Goal: Transaction & Acquisition: Purchase product/service

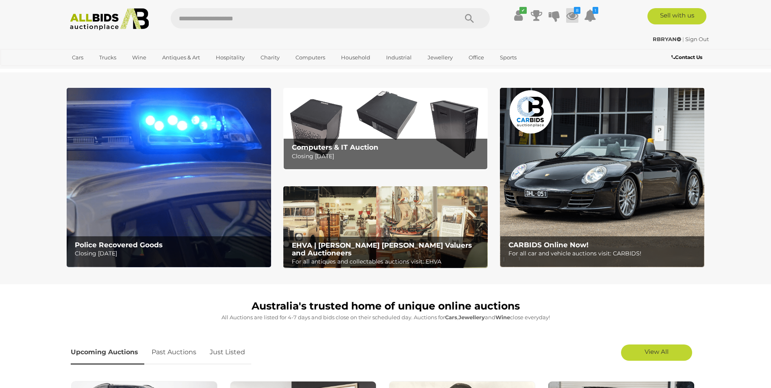
click at [571, 16] on icon at bounding box center [572, 15] width 12 height 15
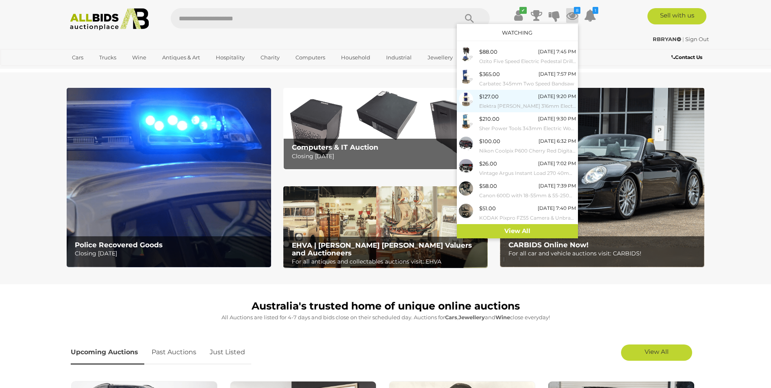
click at [519, 105] on small "Elektra [PERSON_NAME] 316mm Electric Bandsaw" at bounding box center [527, 106] width 97 height 9
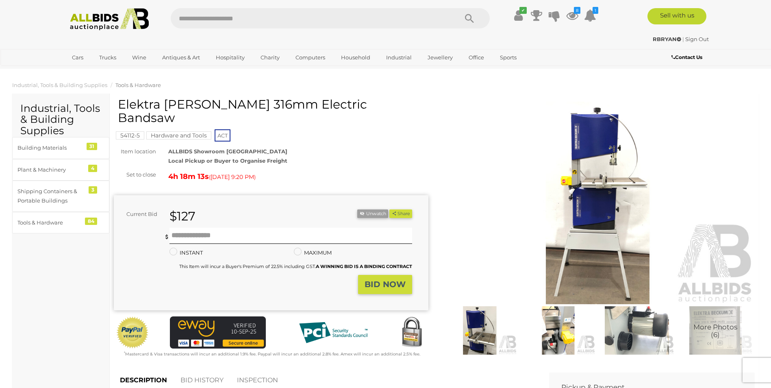
click at [620, 259] on img at bounding box center [598, 203] width 315 height 203
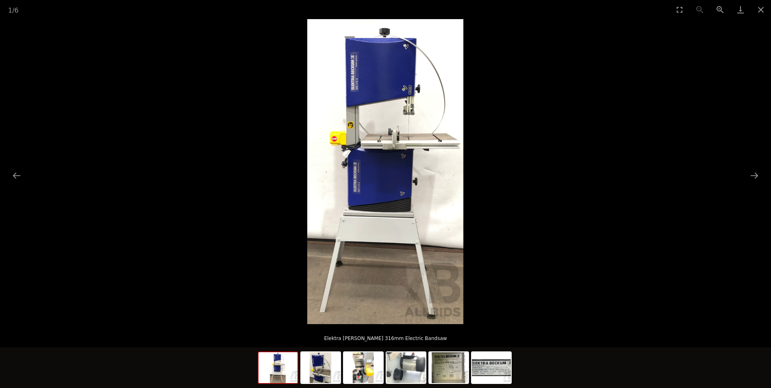
click at [401, 227] on img at bounding box center [385, 171] width 156 height 305
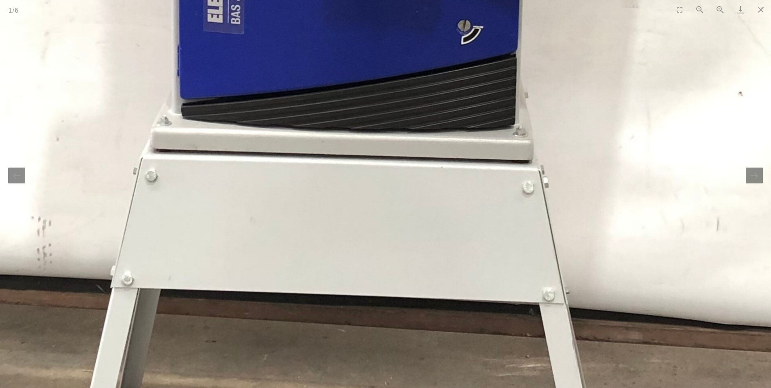
drag, startPoint x: 455, startPoint y: 341, endPoint x: 482, endPoint y: 279, distance: 68.1
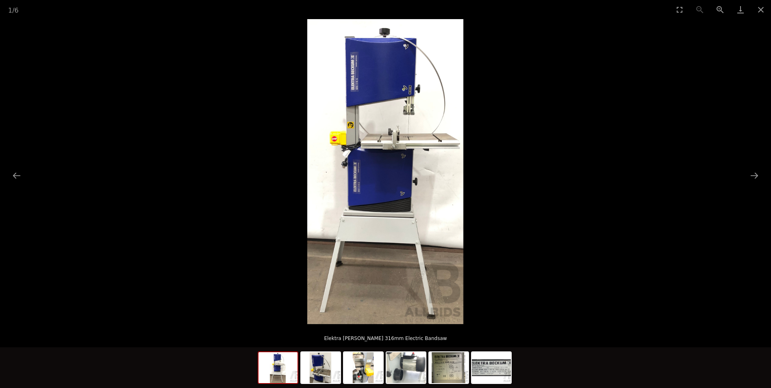
click at [335, 220] on img at bounding box center [385, 171] width 156 height 305
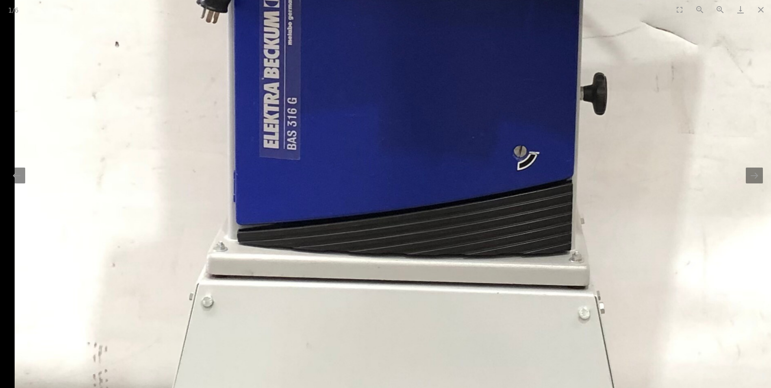
drag, startPoint x: 300, startPoint y: 213, endPoint x: 387, endPoint y: 230, distance: 88.3
click at [387, 230] on img at bounding box center [435, 40] width 841 height 1641
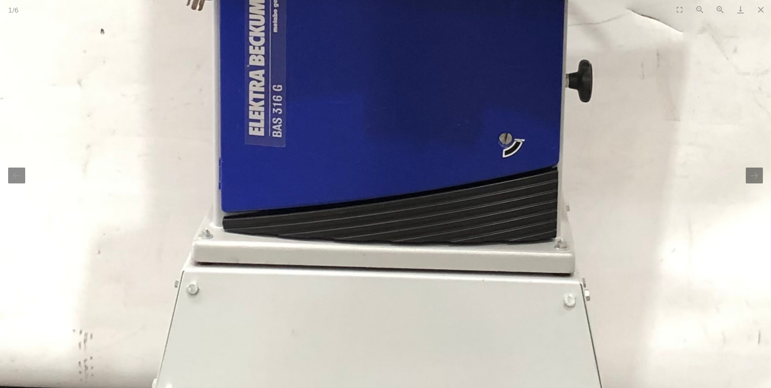
drag, startPoint x: 541, startPoint y: 388, endPoint x: 542, endPoint y: 396, distance: 8.2
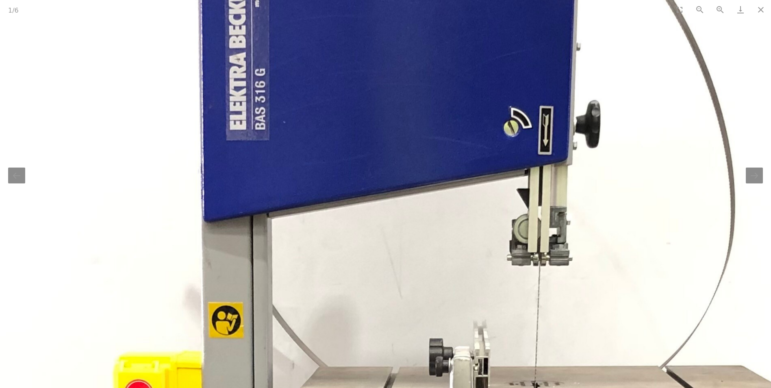
drag, startPoint x: 474, startPoint y: 315, endPoint x: 472, endPoint y: 409, distance: 93.9
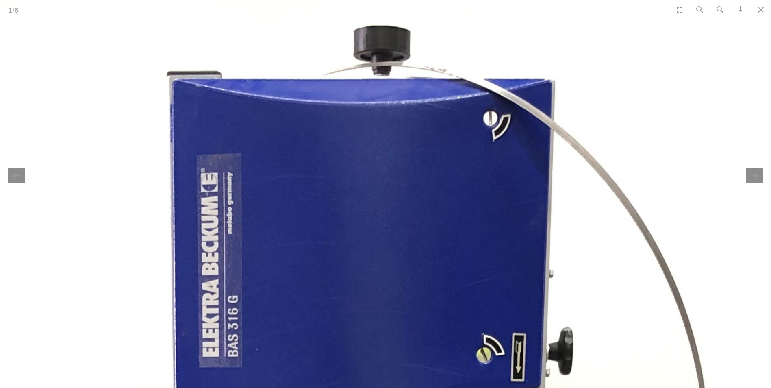
drag, startPoint x: 448, startPoint y: 193, endPoint x: 427, endPoint y: 287, distance: 96.7
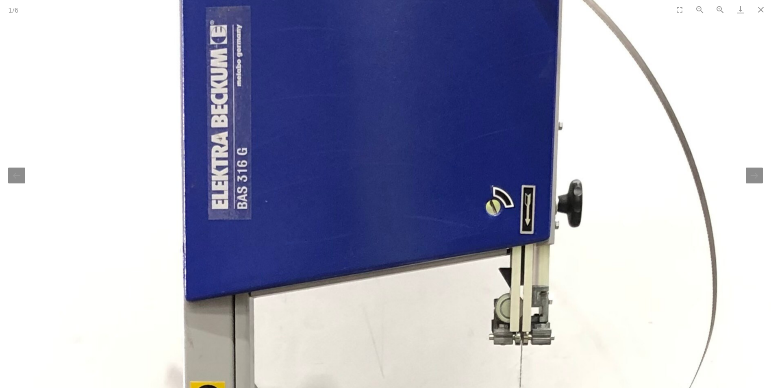
drag, startPoint x: 446, startPoint y: 368, endPoint x: 455, endPoint y: 285, distance: 82.5
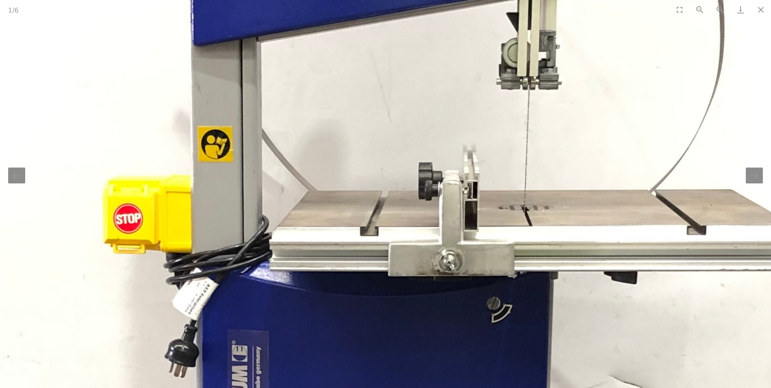
drag, startPoint x: 440, startPoint y: 321, endPoint x: 456, endPoint y: 242, distance: 80.5
click at [448, 251] on img at bounding box center [403, 394] width 841 height 1641
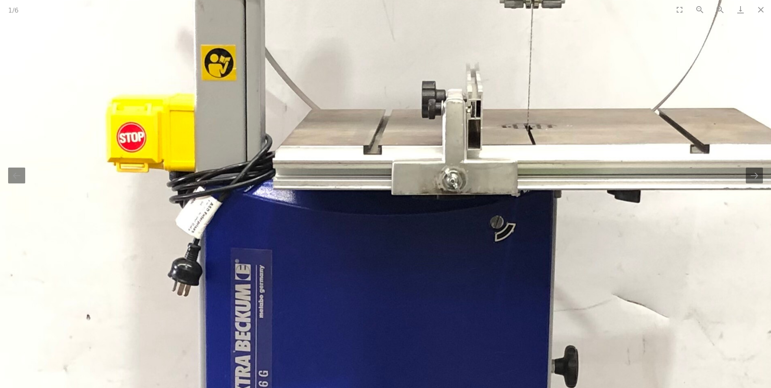
drag, startPoint x: 445, startPoint y: 295, endPoint x: 464, endPoint y: 234, distance: 63.5
click at [461, 239] on img at bounding box center [406, 313] width 841 height 1641
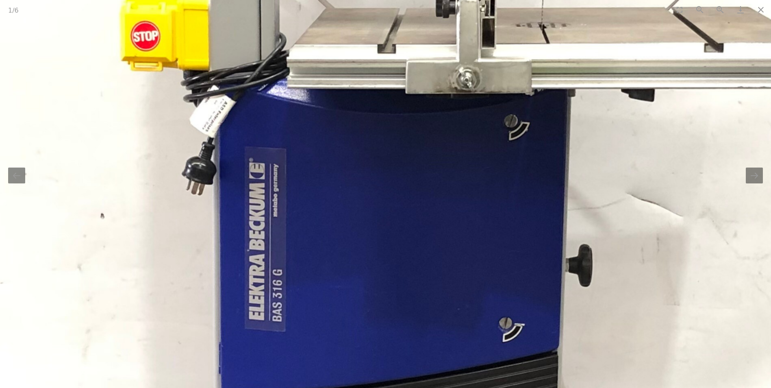
drag, startPoint x: 459, startPoint y: 287, endPoint x: 466, endPoint y: 233, distance: 55.0
click at [466, 233] on img at bounding box center [420, 212] width 841 height 1641
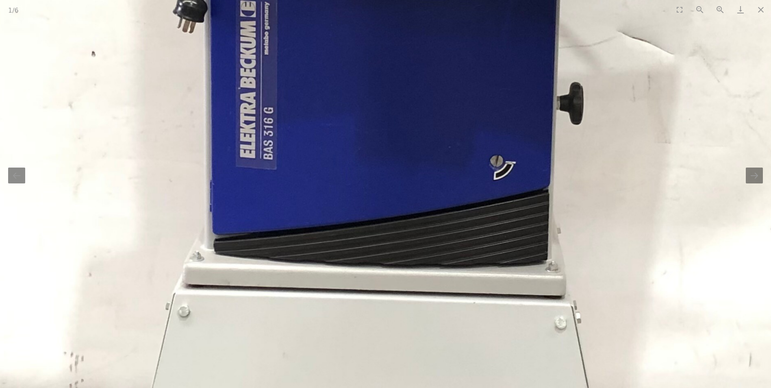
drag, startPoint x: 466, startPoint y: 279, endPoint x: 453, endPoint y: 211, distance: 68.3
click at [454, 211] on img at bounding box center [411, 50] width 841 height 1641
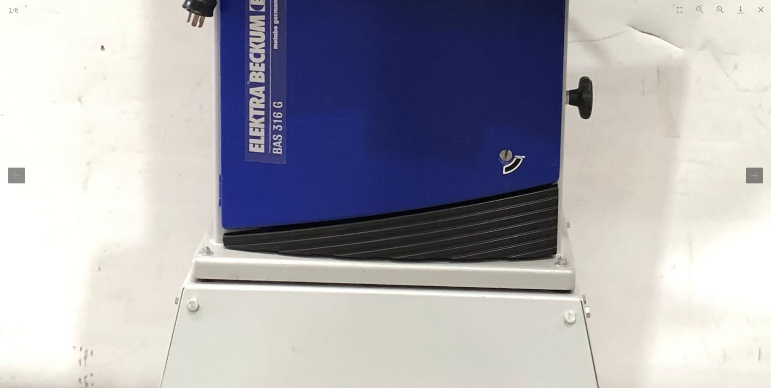
drag, startPoint x: 441, startPoint y: 245, endPoint x: 455, endPoint y: 192, distance: 54.6
click at [455, 194] on img at bounding box center [420, 44] width 841 height 1641
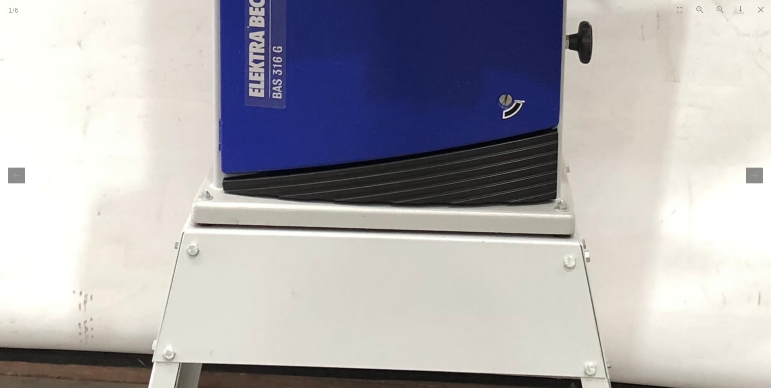
drag, startPoint x: 486, startPoint y: 289, endPoint x: 489, endPoint y: 213, distance: 75.7
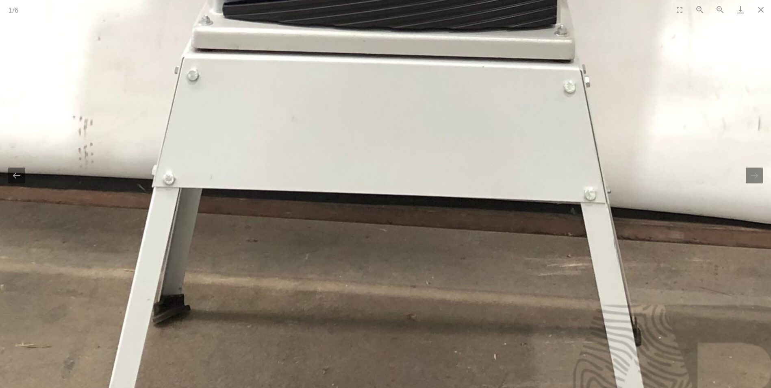
drag, startPoint x: 448, startPoint y: 272, endPoint x: 455, endPoint y: 200, distance: 72.3
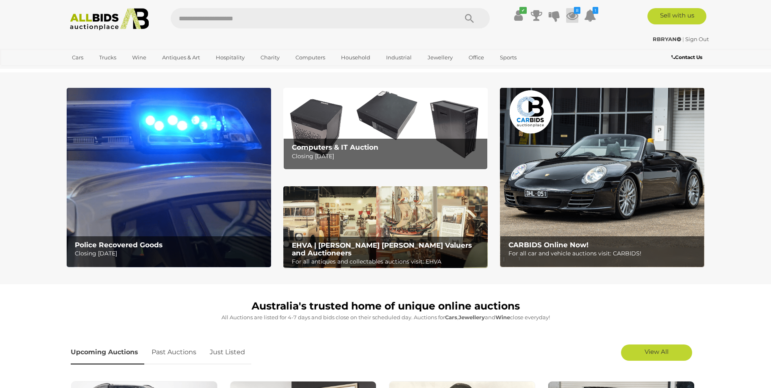
click at [573, 12] on icon at bounding box center [572, 15] width 12 height 15
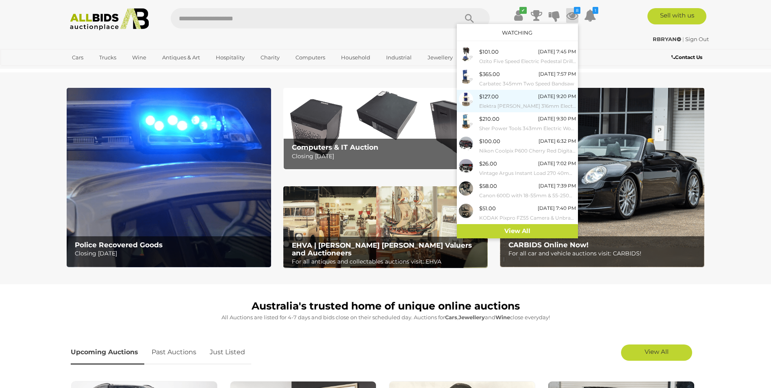
click at [493, 103] on small "Elektra [PERSON_NAME] 316mm Electric Bandsaw" at bounding box center [527, 106] width 97 height 9
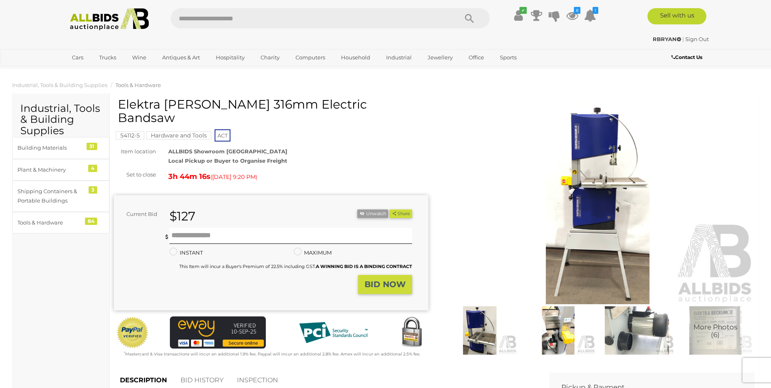
click at [518, 19] on icon at bounding box center [518, 15] width 9 height 15
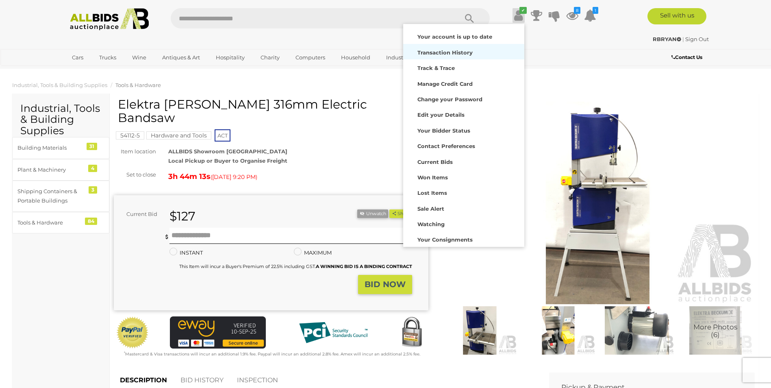
click at [435, 53] on strong "Transaction History" at bounding box center [445, 52] width 55 height 7
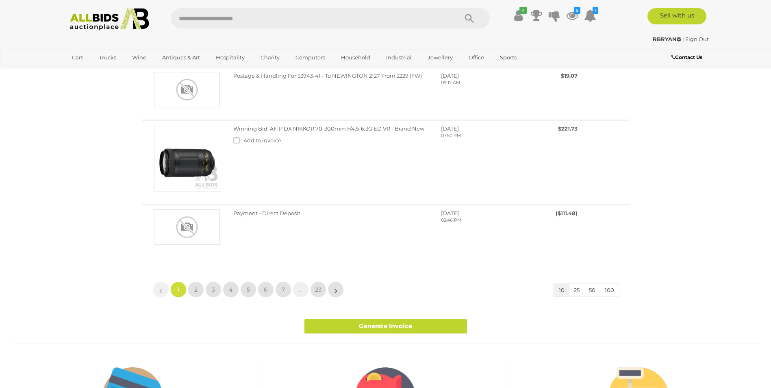
scroll to position [691, 0]
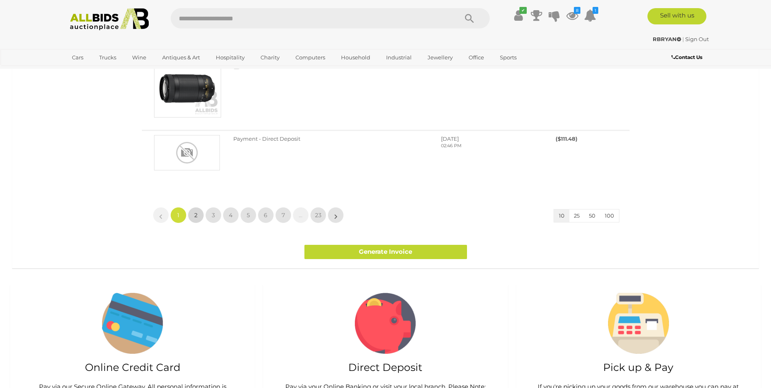
click at [196, 215] on span "2" at bounding box center [195, 214] width 3 height 7
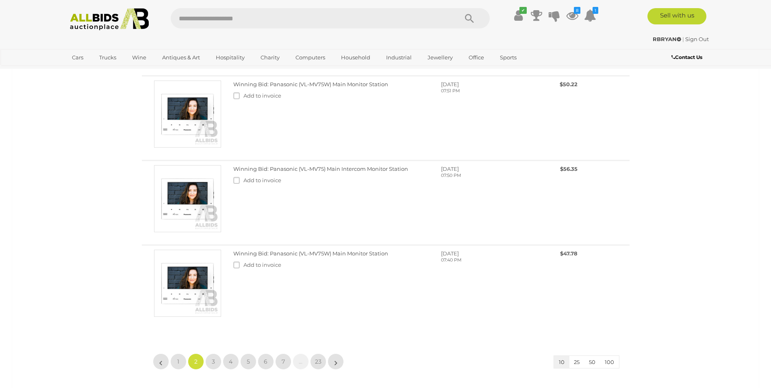
scroll to position [366, 0]
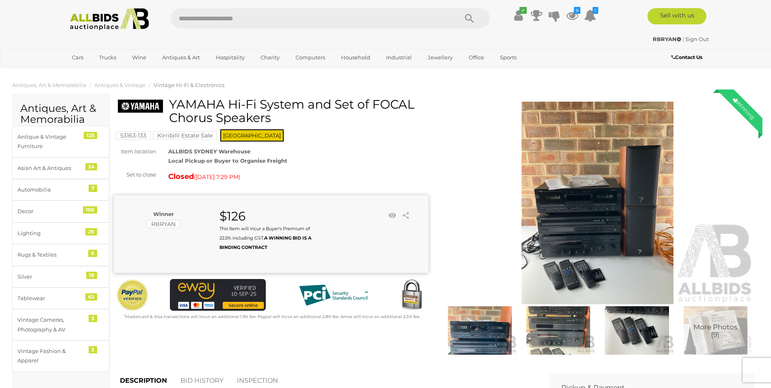
click at [607, 229] on img at bounding box center [598, 203] width 315 height 203
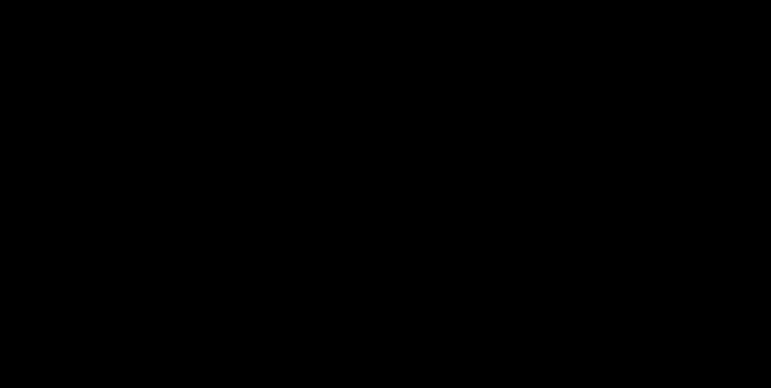
click at [607, 229] on div at bounding box center [385, 171] width 771 height 305
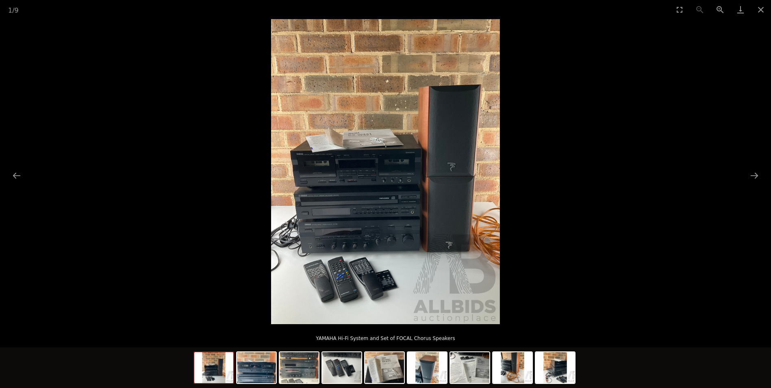
click at [370, 209] on img at bounding box center [385, 171] width 229 height 305
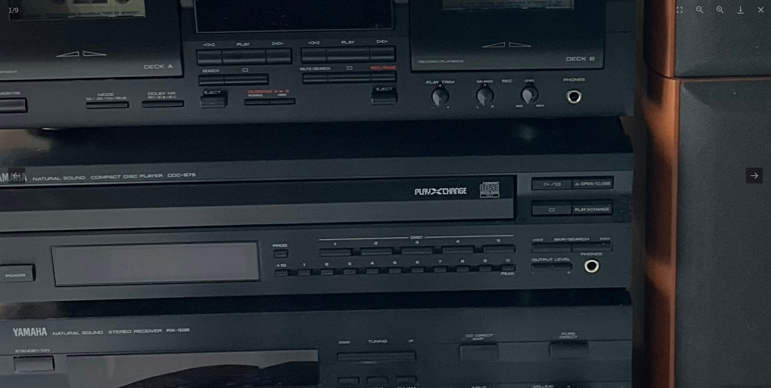
drag, startPoint x: 369, startPoint y: 209, endPoint x: 364, endPoint y: 203, distance: 7.9
click at [364, 203] on img at bounding box center [447, 48] width 1228 height 1638
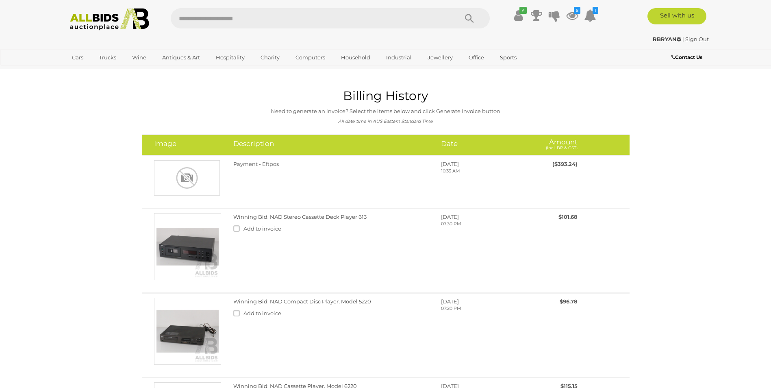
scroll to position [386, 0]
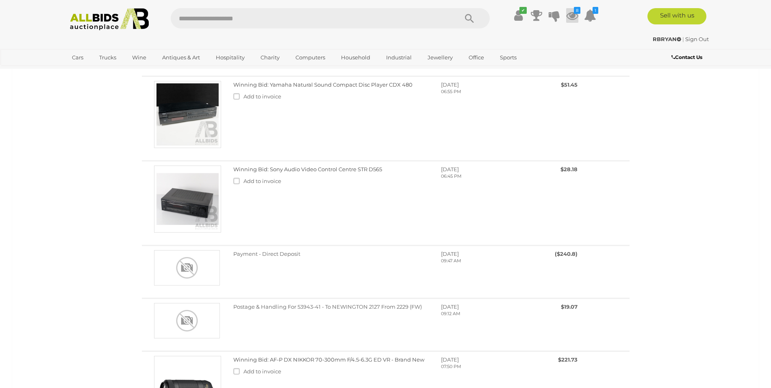
click at [570, 13] on icon at bounding box center [572, 15] width 12 height 15
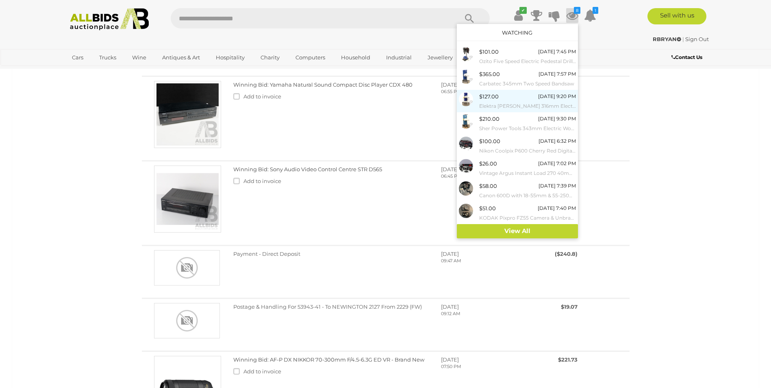
click at [483, 100] on span "$127.00" at bounding box center [489, 96] width 20 height 7
